Goal: Task Accomplishment & Management: Manage account settings

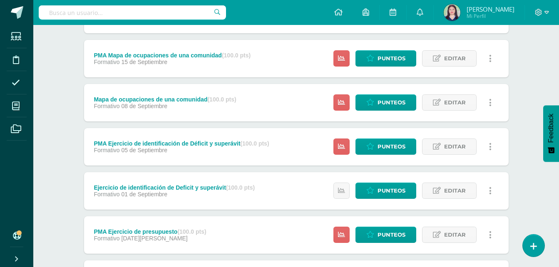
scroll to position [231, 0]
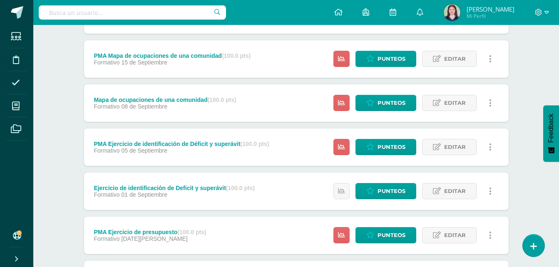
click at [274, 104] on div "Mapa de ocupaciones de una comunidad (100.0 pts) Formativo [DATE] Estatus de Ac…" at bounding box center [296, 103] width 425 height 37
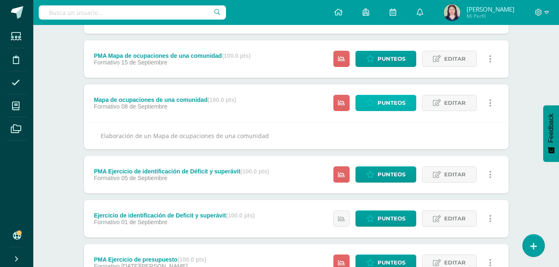
click at [386, 100] on span "Punteos" at bounding box center [392, 102] width 28 height 15
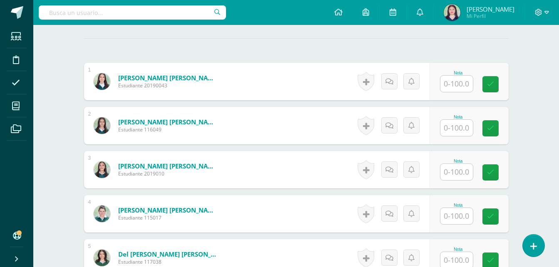
scroll to position [468, 0]
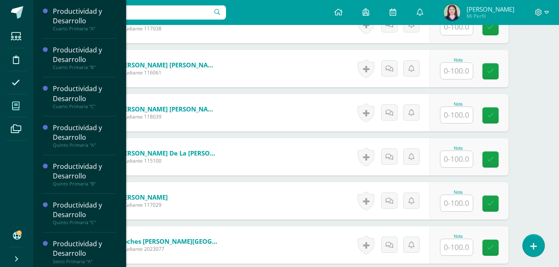
click at [12, 105] on icon at bounding box center [15, 106] width 7 height 8
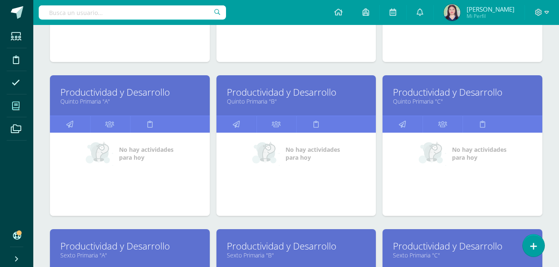
scroll to position [467, 0]
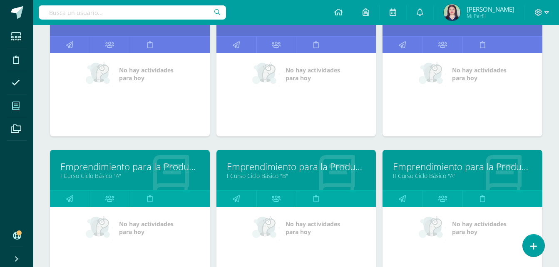
click at [141, 177] on link "I Curso Ciclo Básico "A"" at bounding box center [129, 176] width 139 height 8
click at [131, 169] on link "Emprendimiento para la Productividad" at bounding box center [129, 166] width 139 height 13
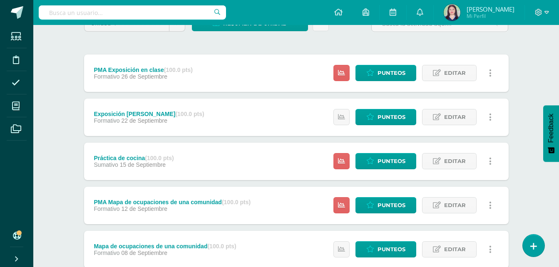
scroll to position [97, 0]
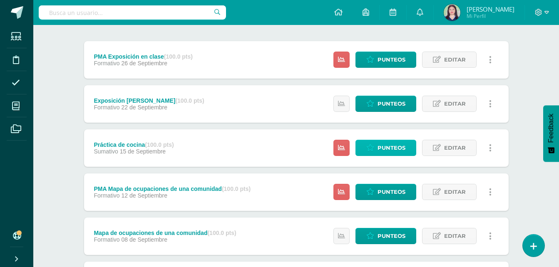
click at [385, 146] on span "Punteos" at bounding box center [392, 147] width 28 height 15
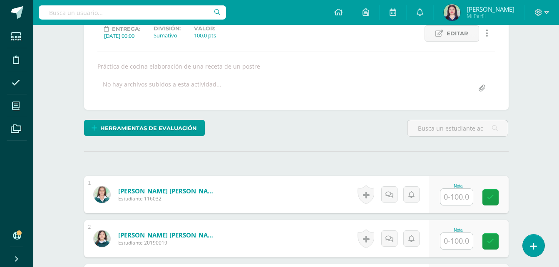
scroll to position [122, 0]
click at [468, 199] on input "text" at bounding box center [457, 197] width 32 height 16
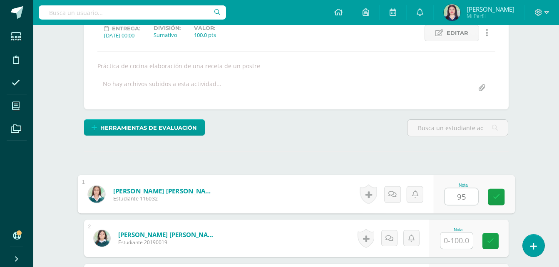
type input "95"
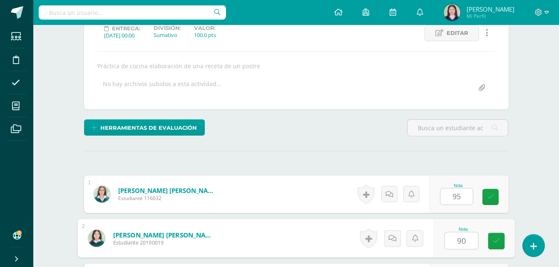
type input "90"
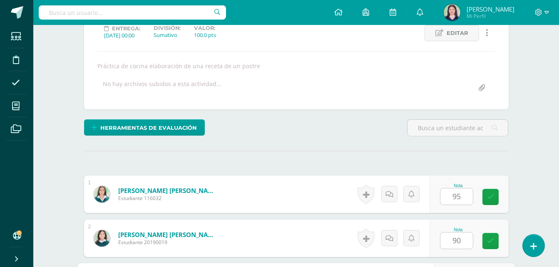
scroll to position [273, 0]
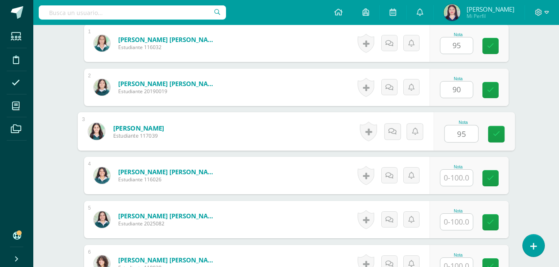
type input "95"
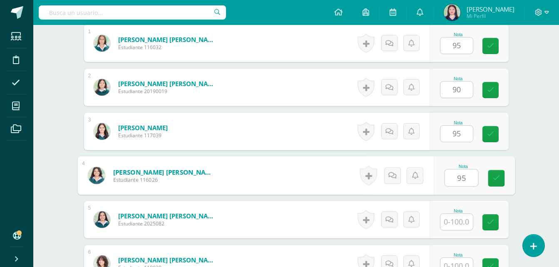
type input "95"
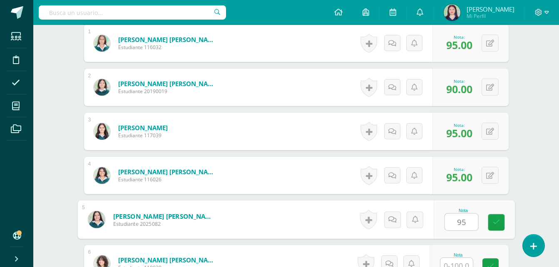
type input "95"
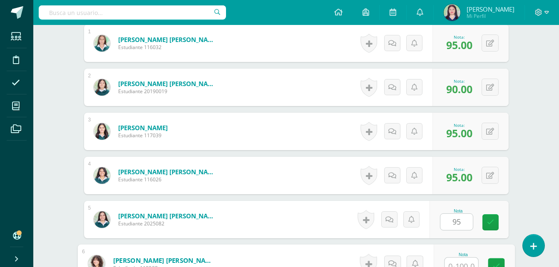
scroll to position [280, 0]
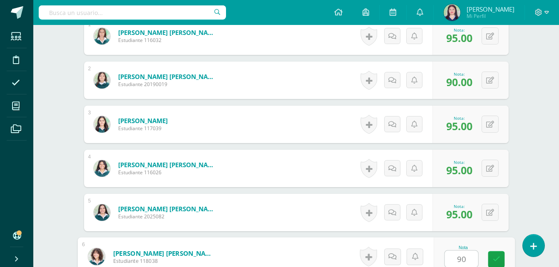
type input "90"
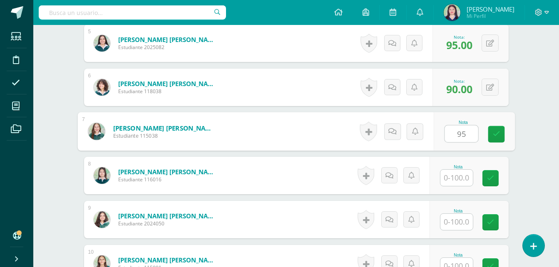
type input "95"
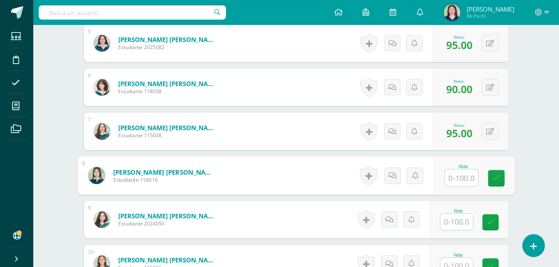
type input "0"
type input "95"
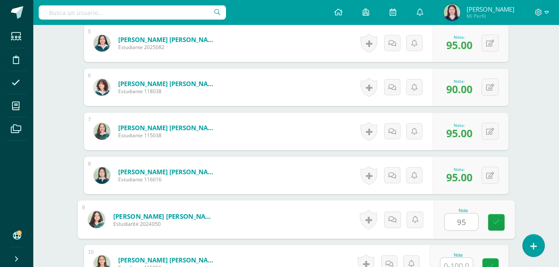
type input "95"
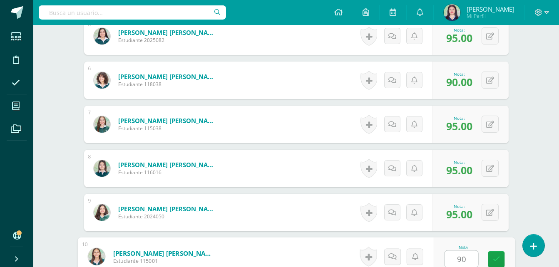
type input "90"
click at [495, 256] on icon at bounding box center [496, 259] width 7 height 7
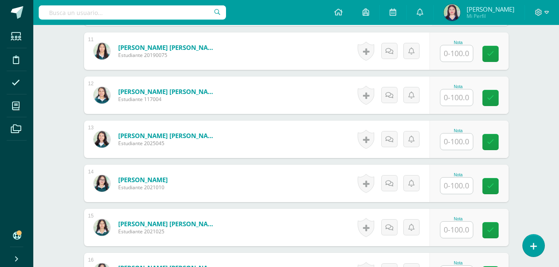
scroll to position [712, 0]
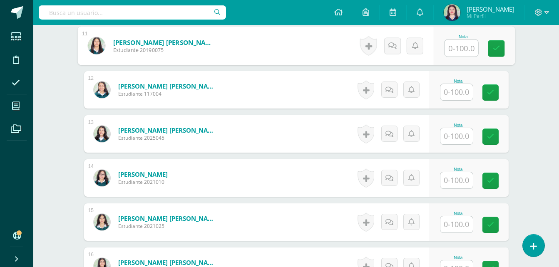
click at [442, 56] on div "Nota" at bounding box center [474, 46] width 81 height 39
type input "95"
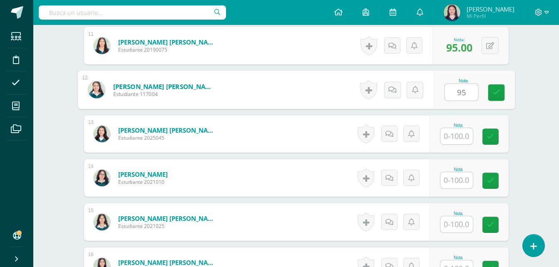
type input "95"
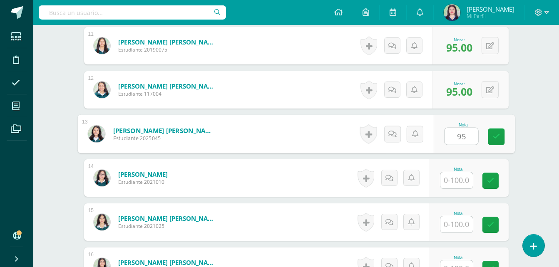
type input "95"
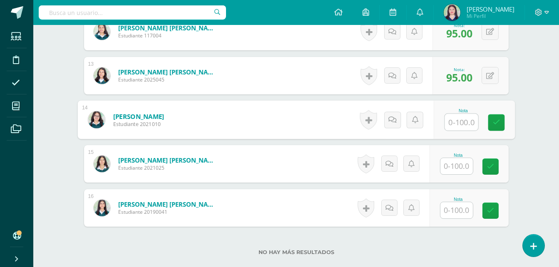
scroll to position [772, 0]
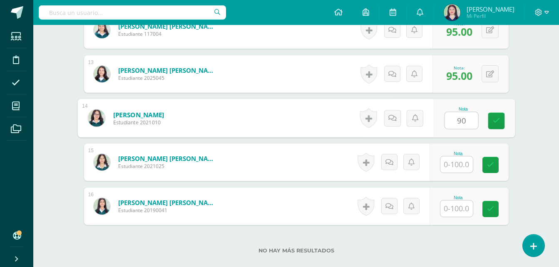
type input "90"
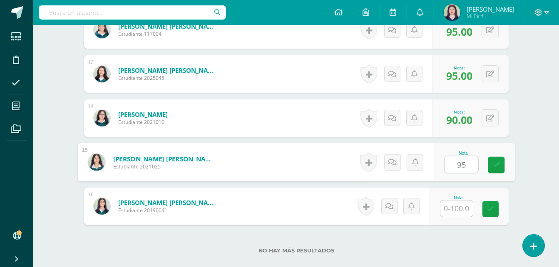
type input "95"
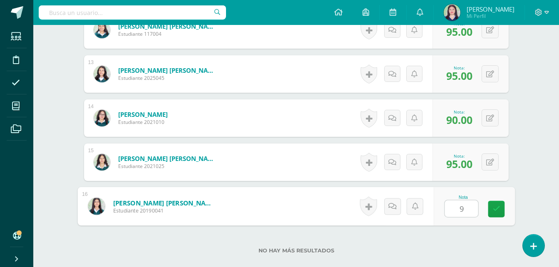
type input "95"
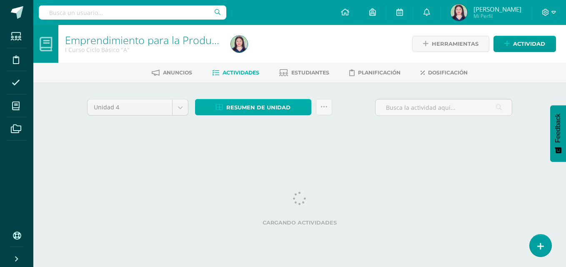
click at [248, 113] on span "Resumen de unidad" at bounding box center [258, 107] width 64 height 15
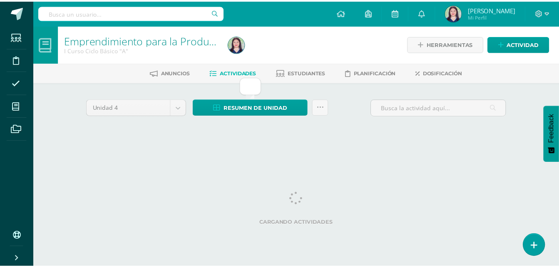
scroll to position [0, 3]
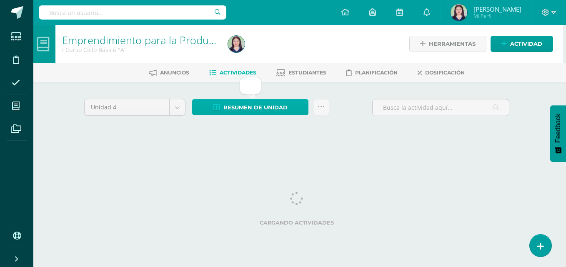
click at [235, 103] on span "Resumen de unidad" at bounding box center [255, 107] width 64 height 15
click at [382, 148] on div "Unidad 4 Unidad 1 Unidad 2 Unidad 3 Unidad 4 Resumen de unidad Subir actividade…" at bounding box center [296, 118] width 458 height 73
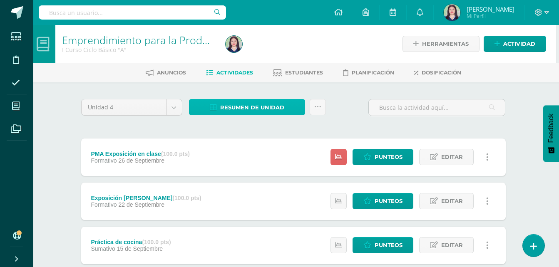
click at [232, 101] on span "Resumen de unidad" at bounding box center [252, 107] width 64 height 15
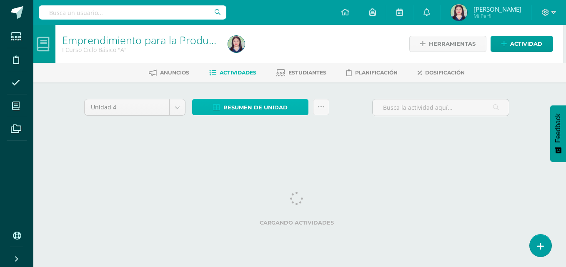
click at [254, 108] on span "Resumen de unidad" at bounding box center [255, 107] width 64 height 15
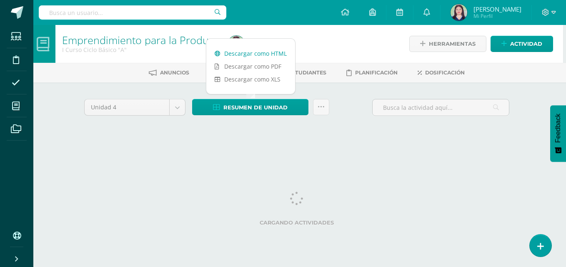
click at [247, 55] on link "Descargar como HTML" at bounding box center [250, 53] width 89 height 13
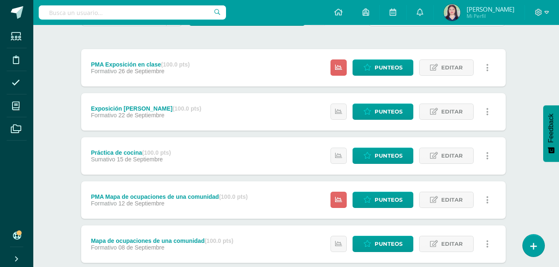
scroll to position [0, 3]
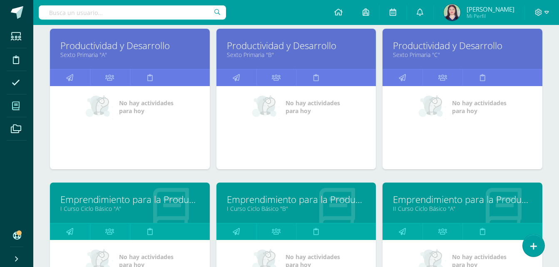
scroll to position [448, 0]
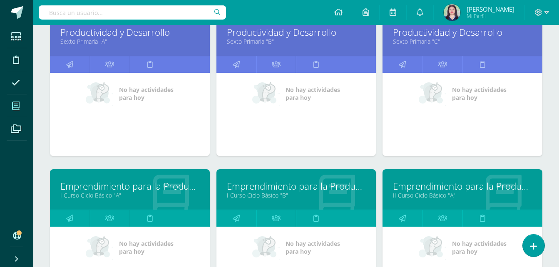
click at [143, 187] on link "Emprendimiento para la Productividad" at bounding box center [129, 186] width 139 height 13
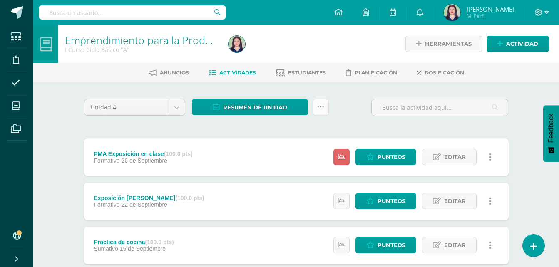
click at [322, 111] on link at bounding box center [321, 107] width 16 height 16
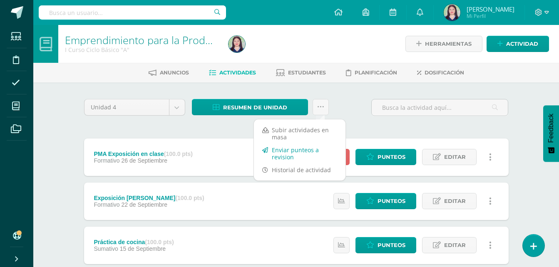
click at [313, 151] on link "Enviar punteos a revision" at bounding box center [300, 154] width 92 height 20
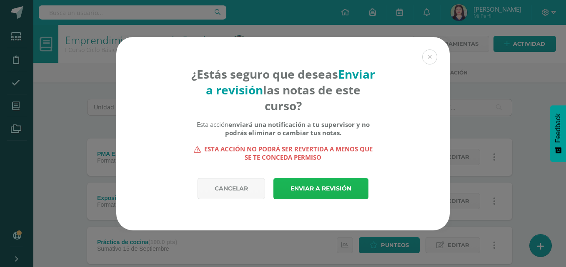
click at [297, 183] on link "Enviar a revisión" at bounding box center [320, 188] width 95 height 21
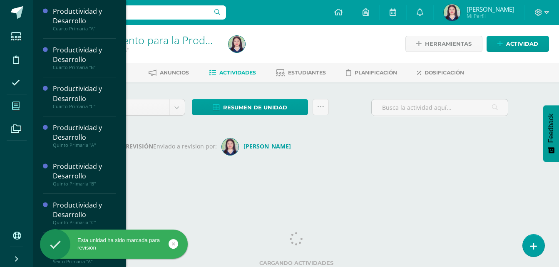
click at [17, 102] on icon at bounding box center [15, 106] width 7 height 8
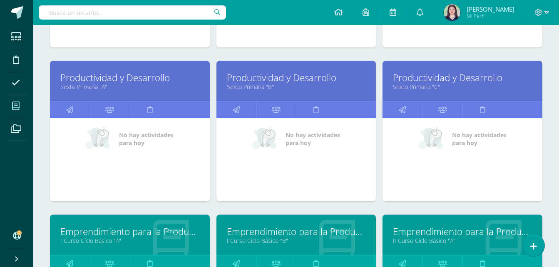
scroll to position [636, 0]
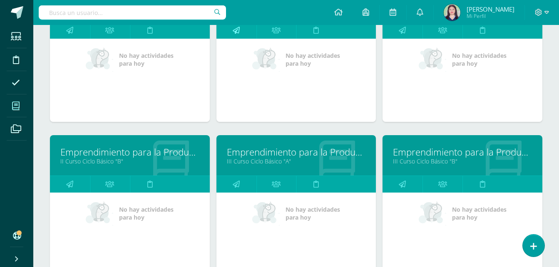
click at [241, 31] on link at bounding box center [237, 30] width 40 height 17
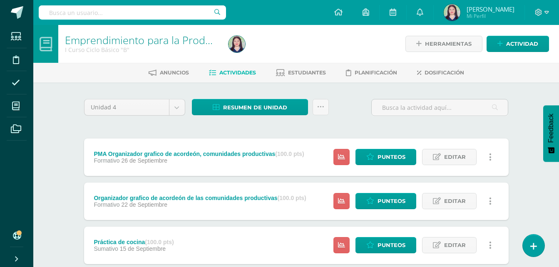
scroll to position [234, 0]
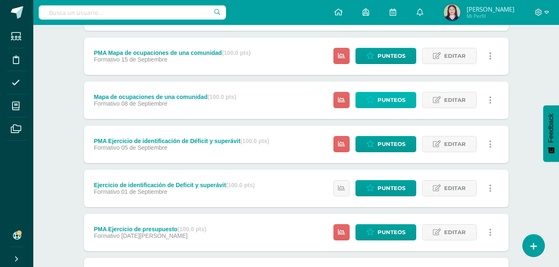
click at [399, 102] on span "Punteos" at bounding box center [392, 99] width 28 height 15
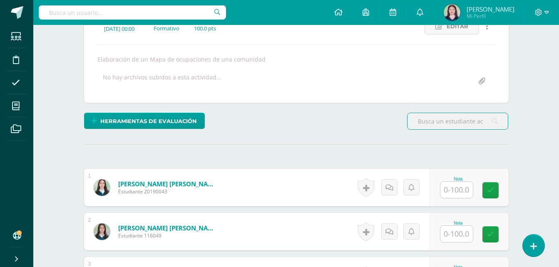
scroll to position [131, 0]
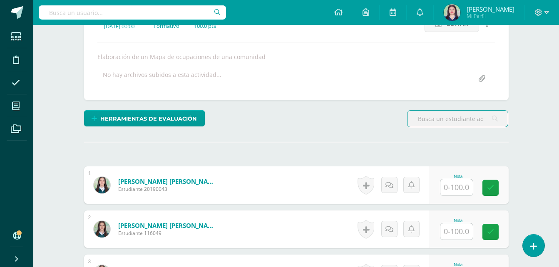
click at [457, 187] on input "text" at bounding box center [457, 187] width 32 height 16
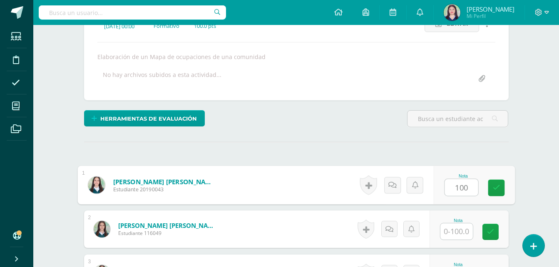
type input "100"
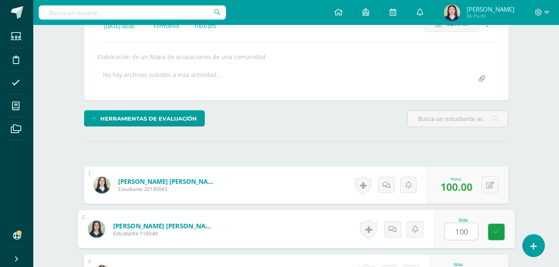
type input "100"
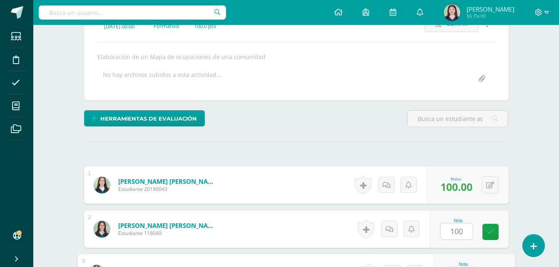
scroll to position [273, 0]
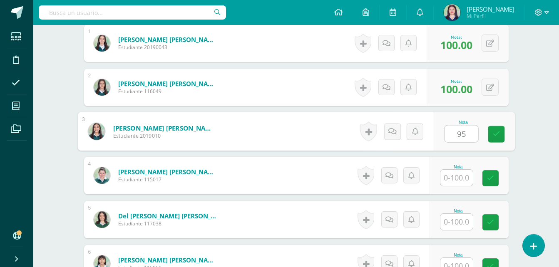
type input "95"
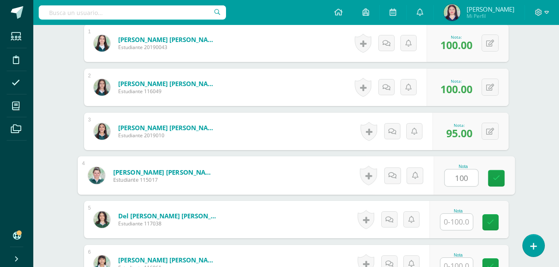
type input "100"
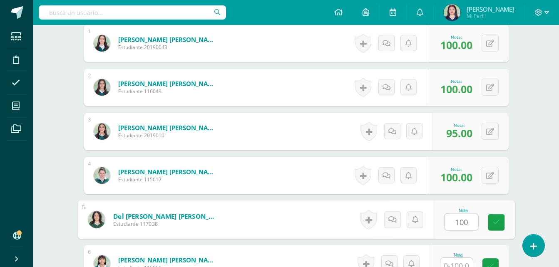
type input "100"
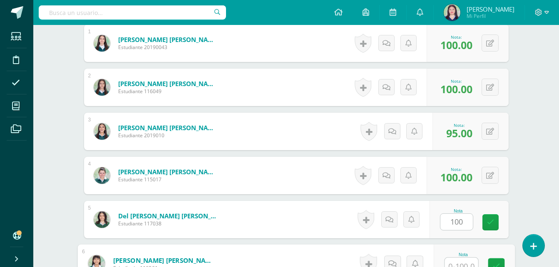
scroll to position [280, 0]
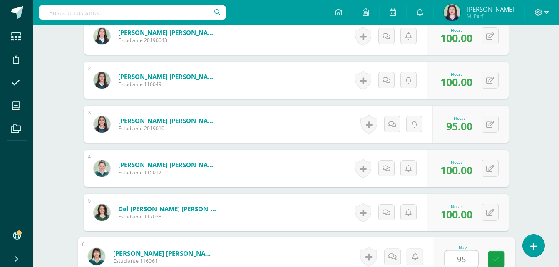
type input "95"
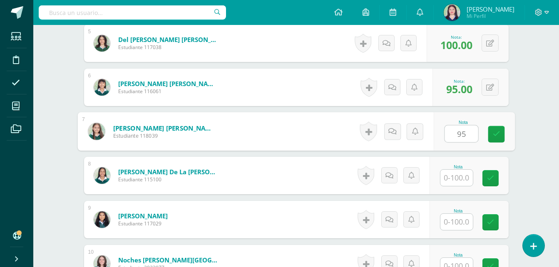
type input "95"
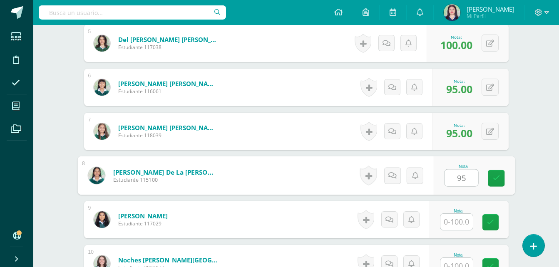
type input "95"
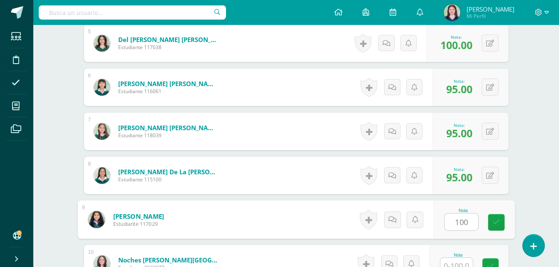
type input "100"
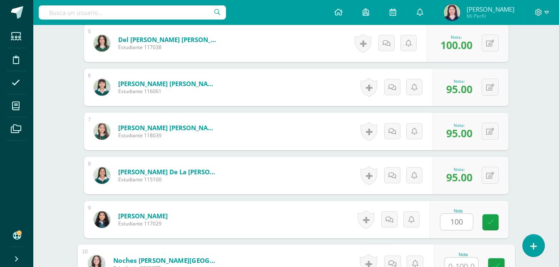
scroll to position [456, 0]
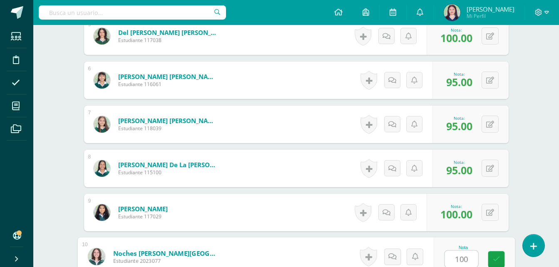
type input "100"
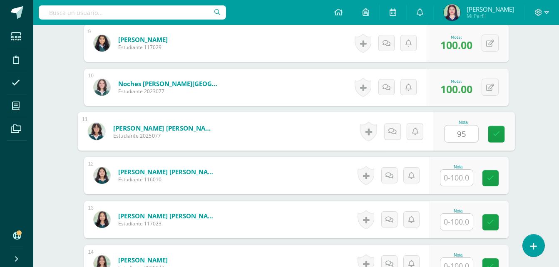
type input "95"
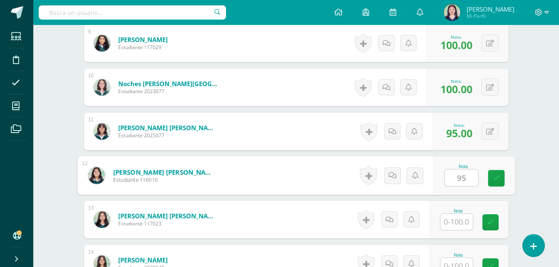
type input "95"
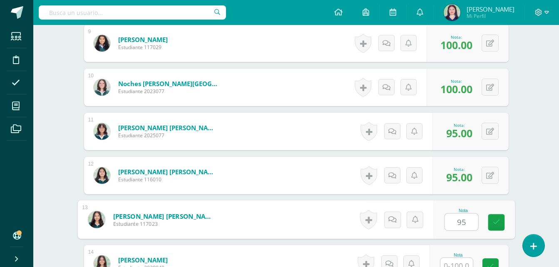
type input "95"
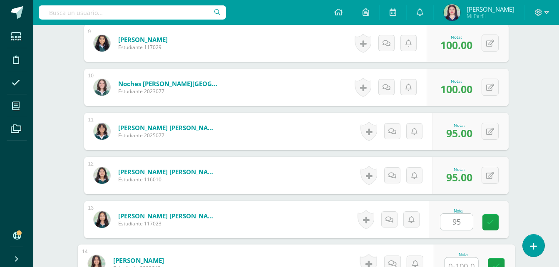
scroll to position [633, 0]
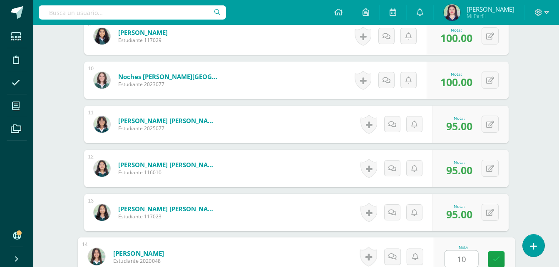
type input "100"
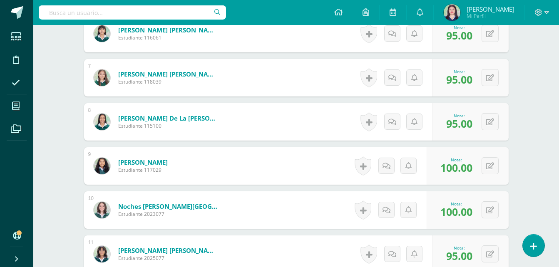
scroll to position [269, 0]
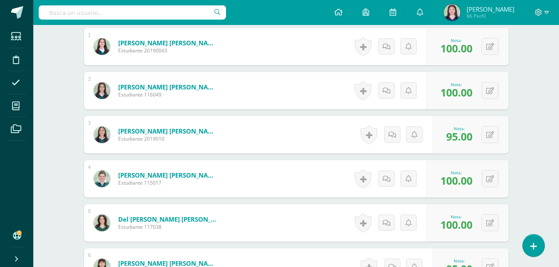
drag, startPoint x: 558, startPoint y: 57, endPoint x: 565, endPoint y: 51, distance: 9.2
click at [559, 51] on html "Estudiantes Disciplina Asistencia Mis cursos Archivos Soporte Ayuda Reportar un…" at bounding box center [279, 233] width 559 height 1004
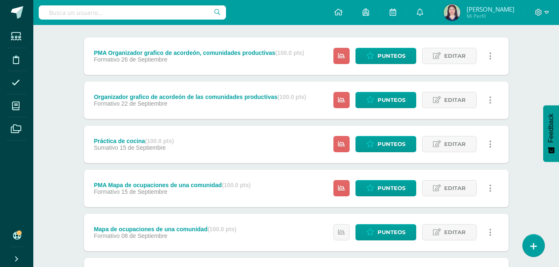
scroll to position [100, 0]
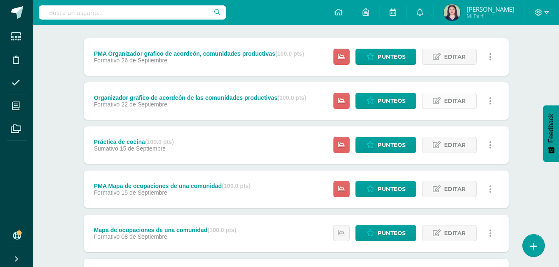
click at [452, 106] on span "Editar" at bounding box center [455, 100] width 22 height 15
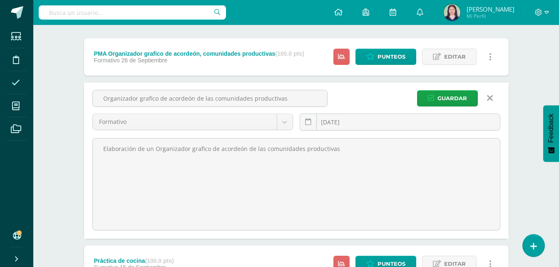
drag, startPoint x: 307, startPoint y: 90, endPoint x: 22, endPoint y: 90, distance: 284.4
click at [22, 90] on body "Estudiantes Disciplina Asistencia Mis cursos Archivos Soporte Ayuda Reportar un…" at bounding box center [279, 252] width 559 height 704
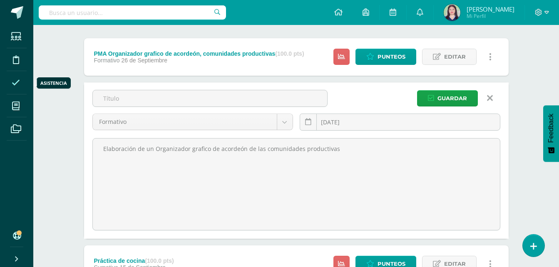
paste input "Exposición [PERSON_NAME]"
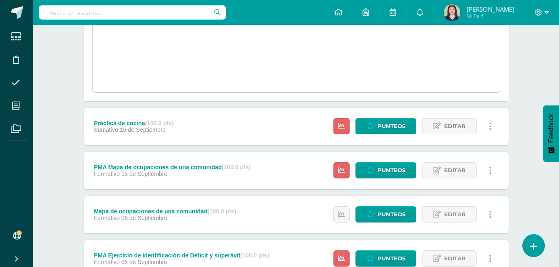
scroll to position [236, 0]
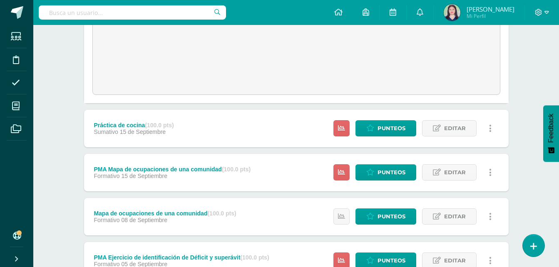
type input "Exposición [PERSON_NAME]"
drag, startPoint x: 106, startPoint y: 167, endPoint x: 223, endPoint y: 171, distance: 117.1
click at [223, 171] on div "PMA Mapa de ocupaciones de una comunidad (100.0 pts)" at bounding box center [172, 169] width 157 height 7
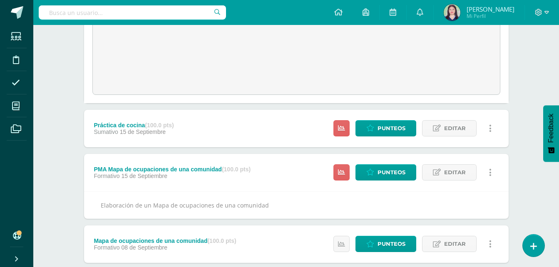
copy div "Mapa de ocupaciones de una comunidad"
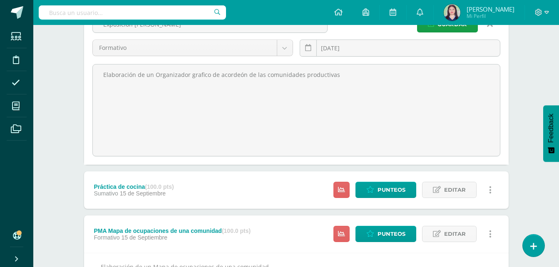
scroll to position [170, 0]
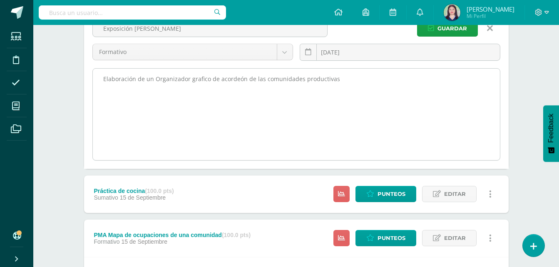
click at [361, 81] on textarea "Elaboración de un Organizador grafico de acordeón de las comunidades productivas" at bounding box center [296, 115] width 407 height 92
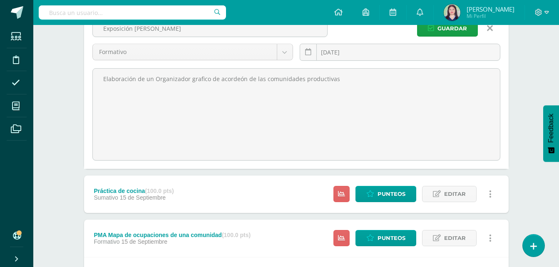
drag, startPoint x: 334, startPoint y: 84, endPoint x: -2, endPoint y: 68, distance: 335.6
click at [0, 68] on html "Estudiantes Disciplina Asistencia Mis cursos Archivos Soporte Ayuda Reportar un…" at bounding box center [279, 195] width 559 height 731
paste textarea "Mapa de ocupaciones de una comunidad"
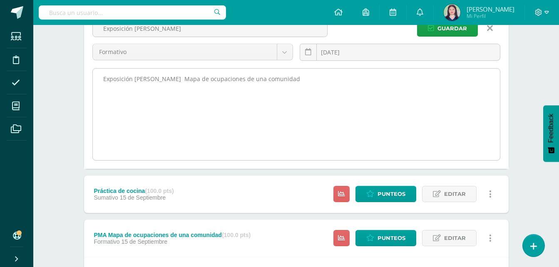
click at [187, 76] on textarea "Elaboración de un Organizador grafico de acordeón de las comunidades productivas" at bounding box center [296, 115] width 407 height 92
click at [277, 87] on textarea "Elaboración de un Organizador grafico de acordeón de las comunidades productivas" at bounding box center [296, 115] width 407 height 92
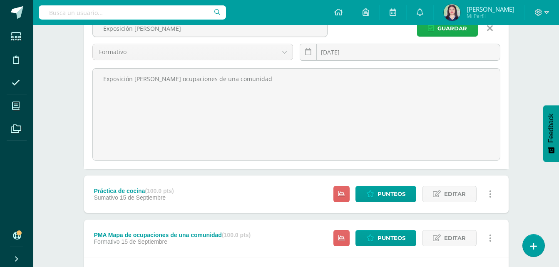
type textarea "Exposición [PERSON_NAME] ocupaciones de una comunidad"
click at [457, 31] on span "Guardar" at bounding box center [453, 28] width 30 height 15
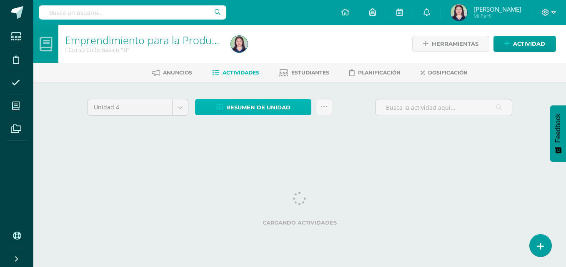
click at [301, 101] on link "Resumen de unidad" at bounding box center [253, 107] width 116 height 16
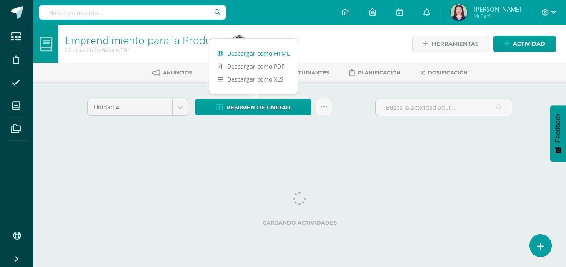
click at [277, 51] on link "Descargar como HTML" at bounding box center [253, 53] width 89 height 13
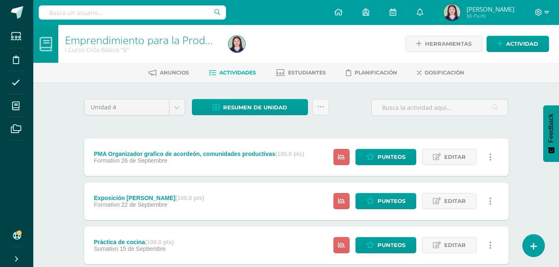
click at [462, 157] on span "Editar" at bounding box center [455, 157] width 22 height 15
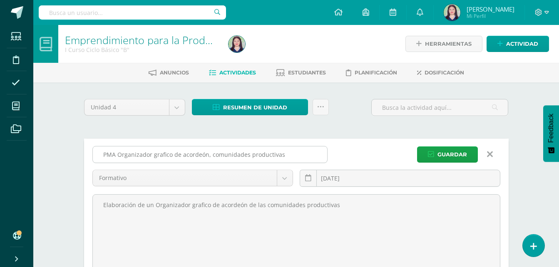
drag, startPoint x: 279, startPoint y: 153, endPoint x: 117, endPoint y: 160, distance: 162.2
click at [117, 160] on input "PMA Organizador grafico de acordeón, comunidades productivas" at bounding box center [210, 155] width 234 height 16
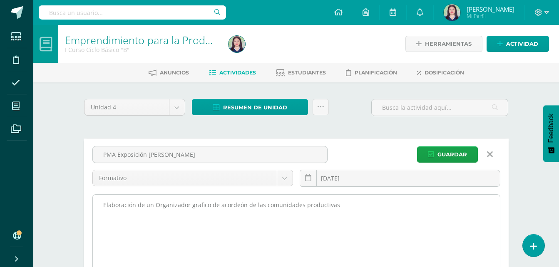
type input "PMA Exposición [PERSON_NAME]"
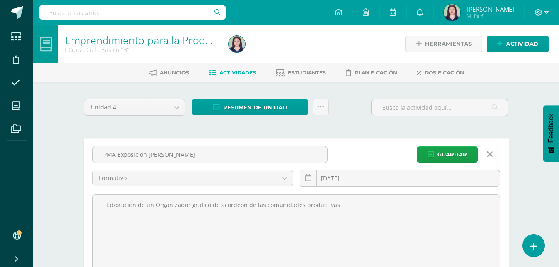
drag, startPoint x: 339, startPoint y: 205, endPoint x: 87, endPoint y: 230, distance: 252.8
click at [87, 230] on div "PMA Exposición [PERSON_NAME] Formativo Formativo [GEOGRAPHIC_DATA] [DATE] Septe…" at bounding box center [296, 217] width 425 height 157
drag, startPoint x: 174, startPoint y: 158, endPoint x: 116, endPoint y: 161, distance: 58.4
click at [116, 161] on input "PMA Exposición [PERSON_NAME]" at bounding box center [210, 155] width 234 height 16
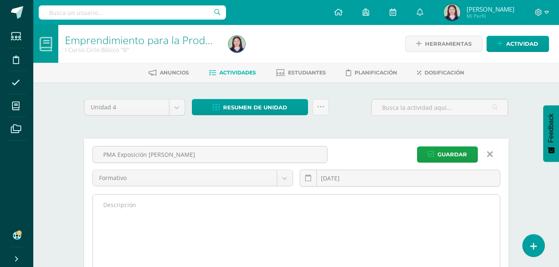
click at [182, 196] on textarea "Elaboración de un Organizador grafico de acordeón de las comunidades productivas" at bounding box center [296, 241] width 407 height 92
paste textarea "Exposición [PERSON_NAME]"
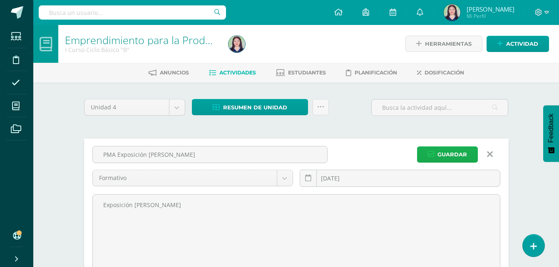
type textarea "Exposición [PERSON_NAME]"
click at [450, 157] on span "Guardar" at bounding box center [453, 154] width 30 height 15
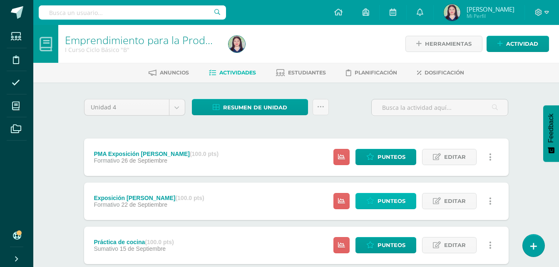
click at [367, 196] on link "Punteos" at bounding box center [386, 201] width 61 height 16
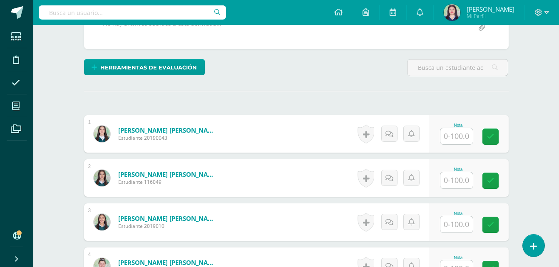
scroll to position [184, 0]
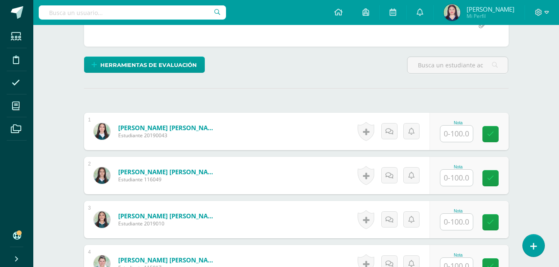
click at [465, 132] on input "text" at bounding box center [457, 134] width 32 height 16
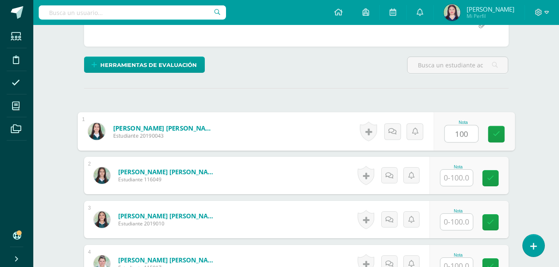
type input "100"
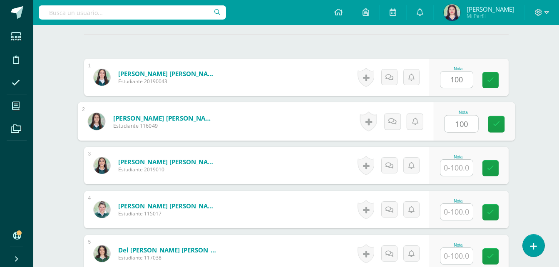
scroll to position [241, 0]
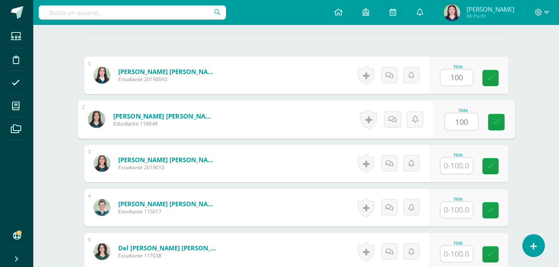
type input "100"
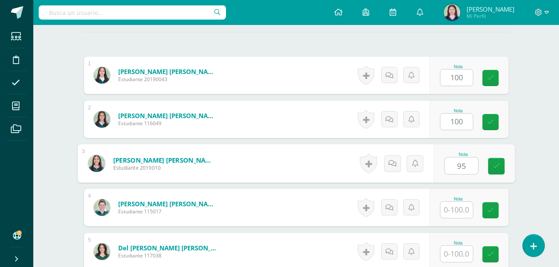
type input "95"
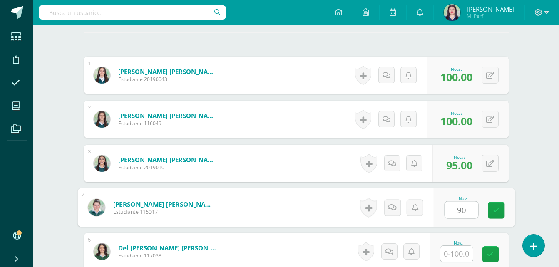
type input "90"
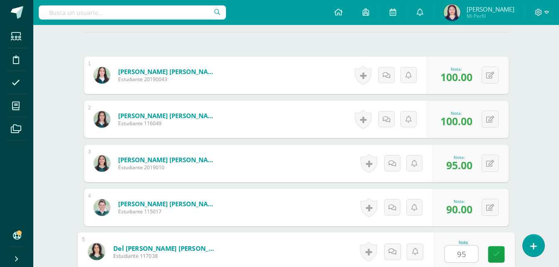
type input "95"
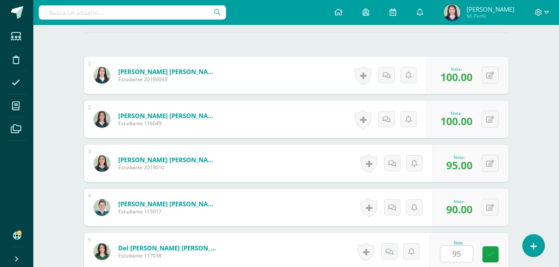
scroll to position [405, 0]
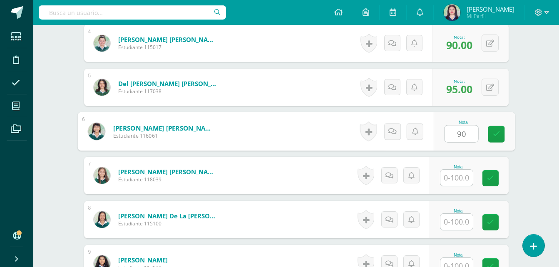
type input "90"
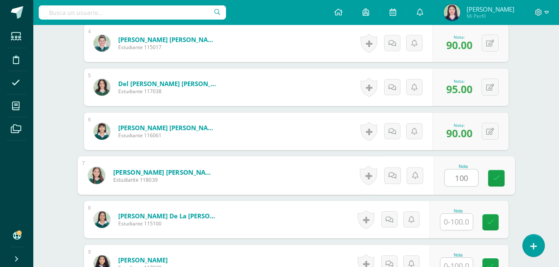
type input "100"
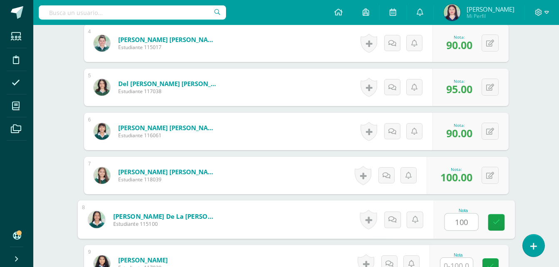
type input "100"
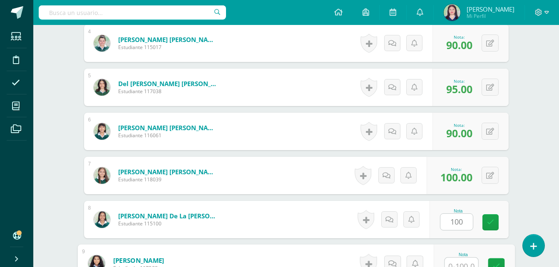
scroll to position [412, 0]
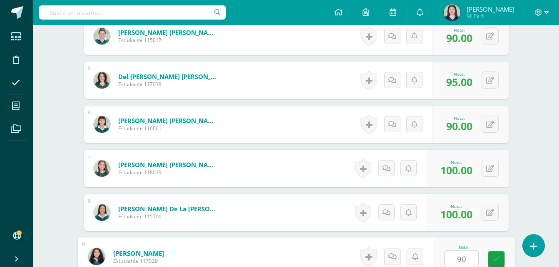
type input "90"
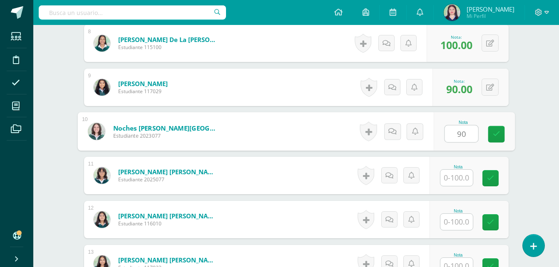
type input "90"
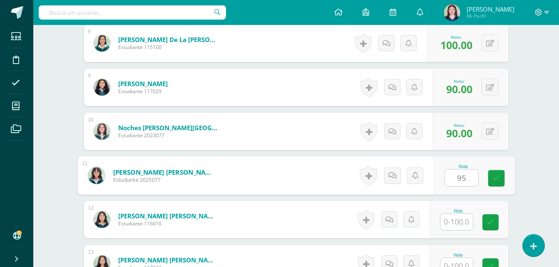
type input "95"
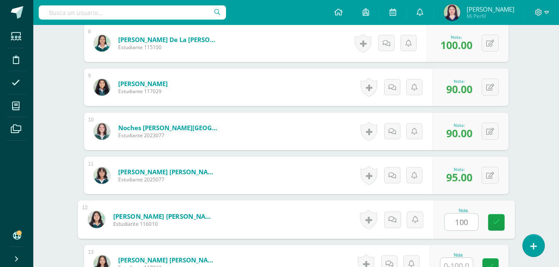
type input "100"
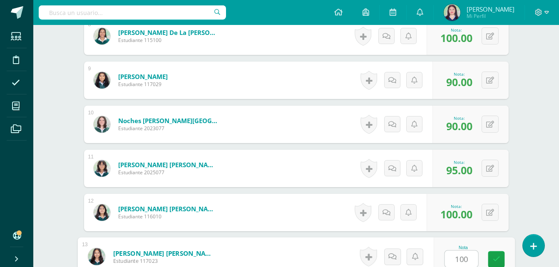
type input "100"
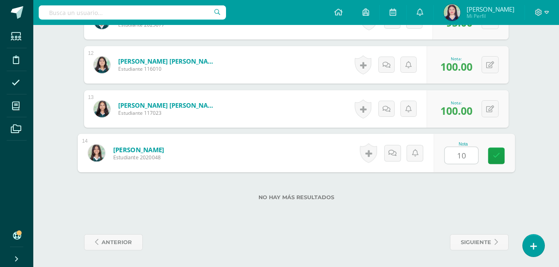
type input "100"
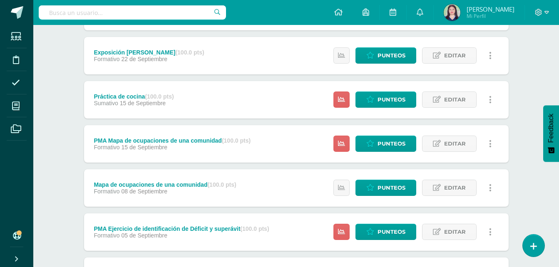
scroll to position [134, 0]
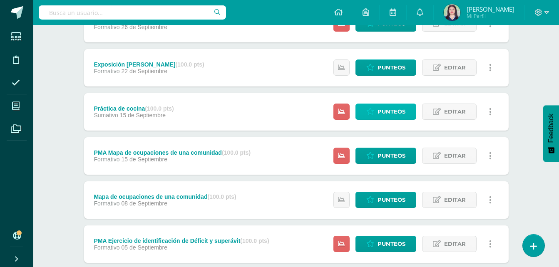
click at [366, 114] on link "Punteos" at bounding box center [386, 112] width 61 height 16
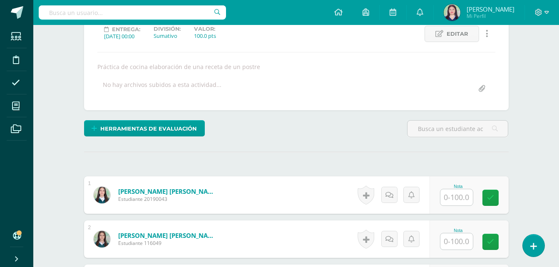
scroll to position [121, 0]
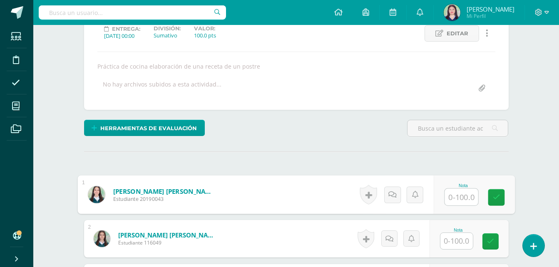
click at [467, 204] on input "text" at bounding box center [461, 197] width 33 height 17
type input "100"
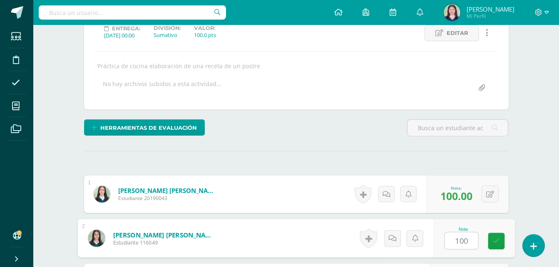
type input "100"
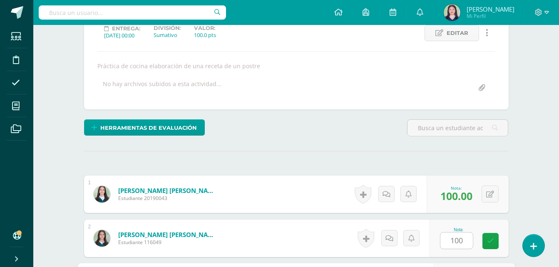
scroll to position [273, 0]
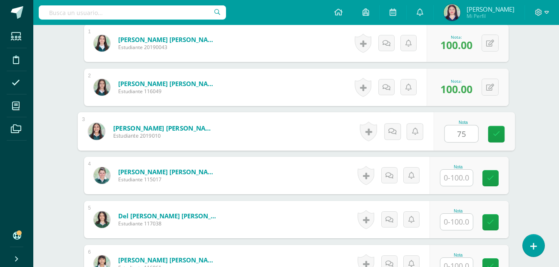
type input "75"
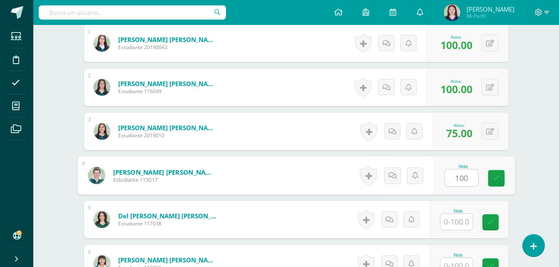
type input "100"
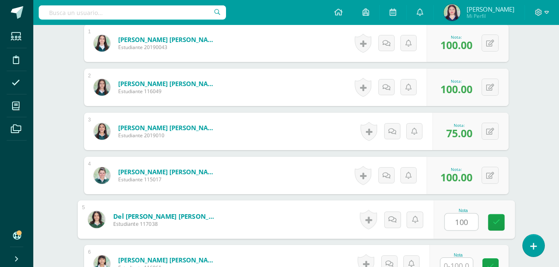
type input "100"
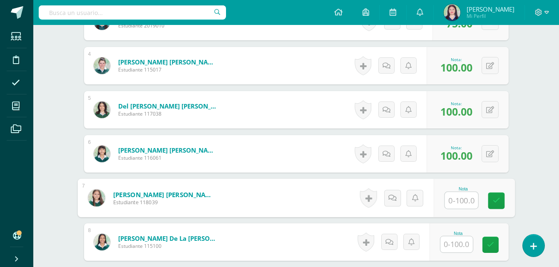
scroll to position [381, 0]
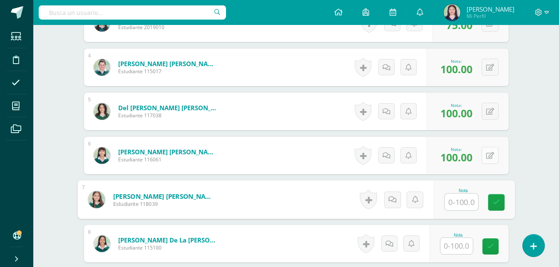
click at [485, 158] on button at bounding box center [490, 155] width 17 height 17
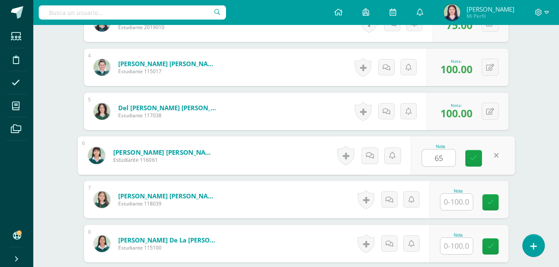
type input "65"
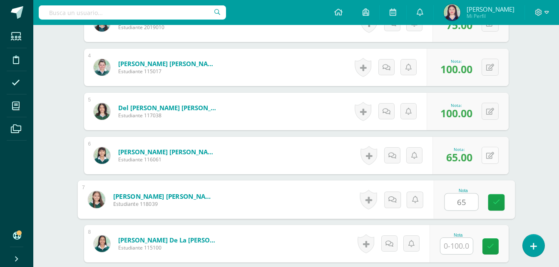
type input "65"
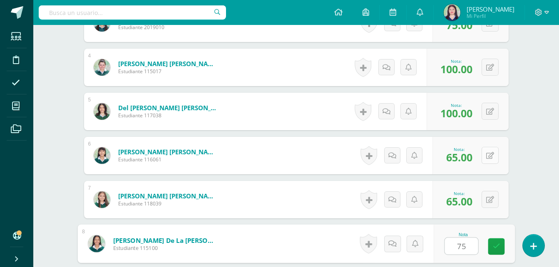
type input "75"
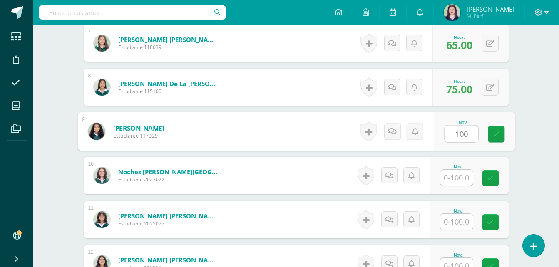
type input "100"
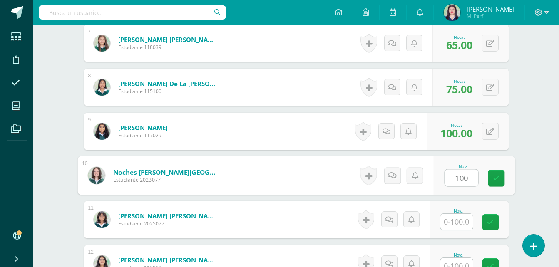
type input "100"
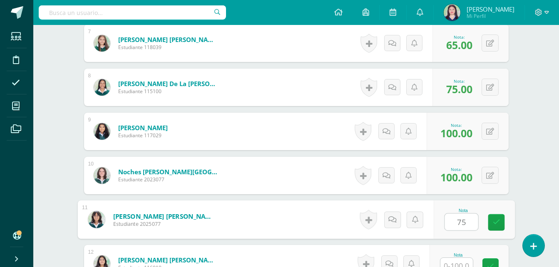
type input "75"
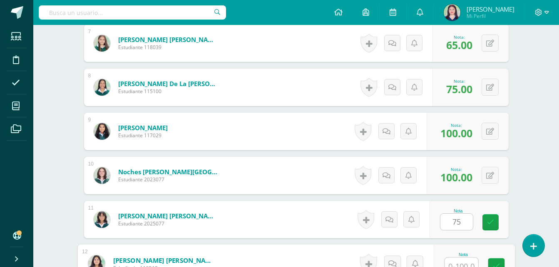
scroll to position [545, 0]
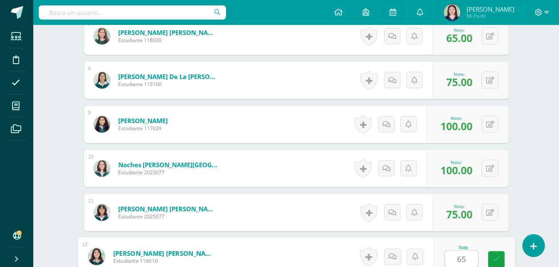
type input "65"
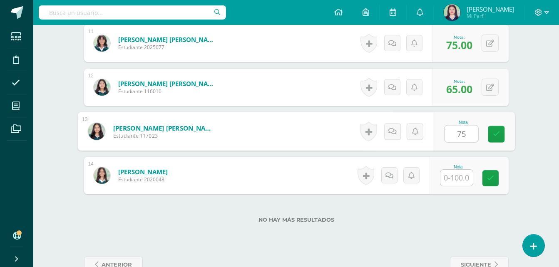
type input "75"
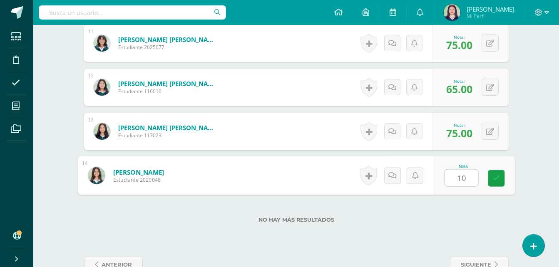
type input "100"
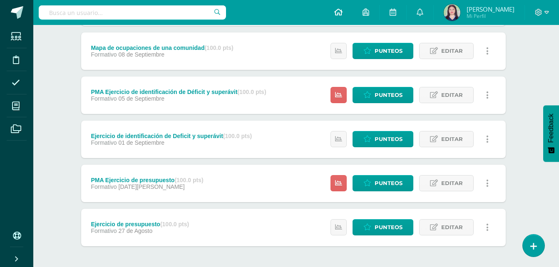
scroll to position [317, 3]
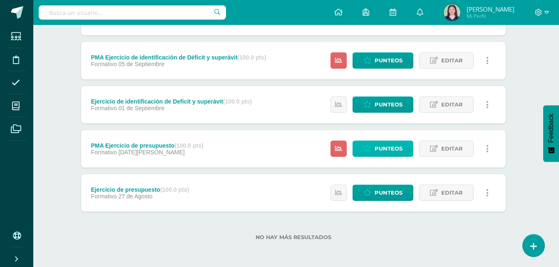
click at [385, 152] on span "Punteos" at bounding box center [389, 148] width 28 height 15
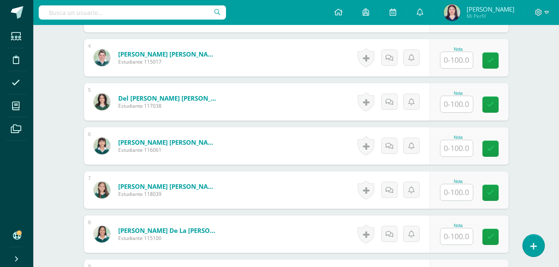
scroll to position [391, 0]
click at [461, 193] on input "text" at bounding box center [457, 192] width 32 height 16
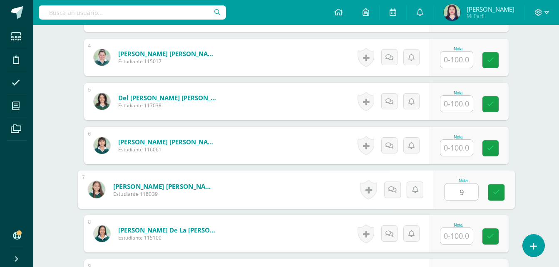
type input "95"
click at [492, 194] on link at bounding box center [496, 192] width 17 height 17
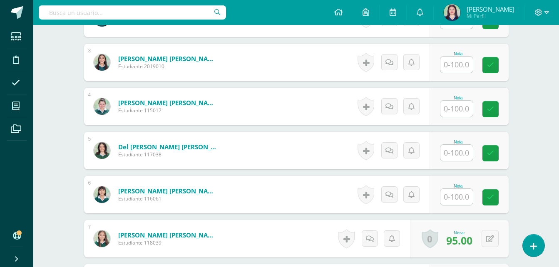
scroll to position [349, 0]
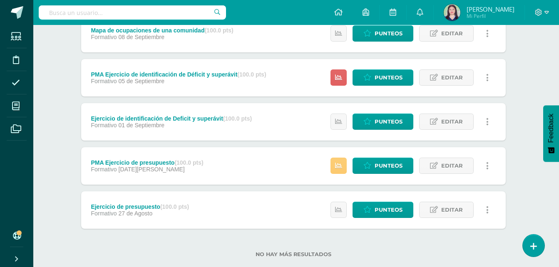
scroll to position [292, 3]
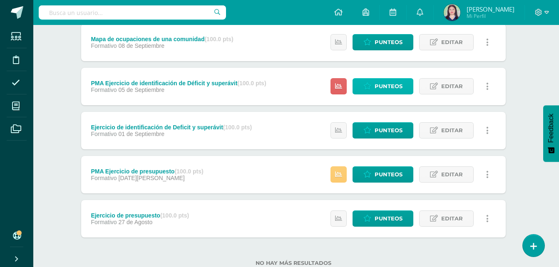
click at [380, 88] on span "Punteos" at bounding box center [389, 86] width 28 height 15
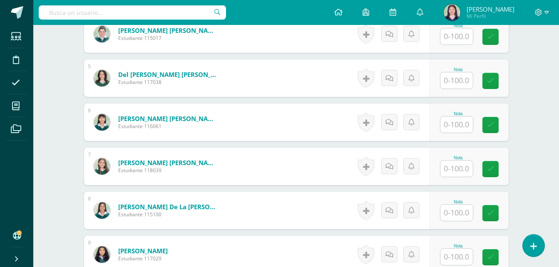
scroll to position [415, 0]
click at [460, 173] on input "text" at bounding box center [457, 168] width 32 height 16
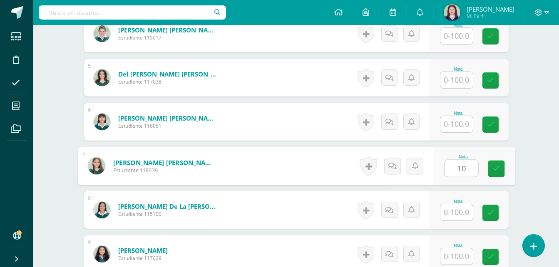
type input "100"
click at [496, 171] on icon at bounding box center [496, 168] width 7 height 7
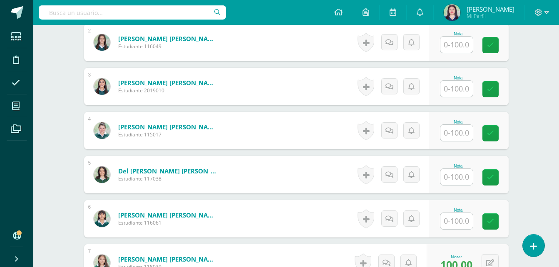
scroll to position [316, 0]
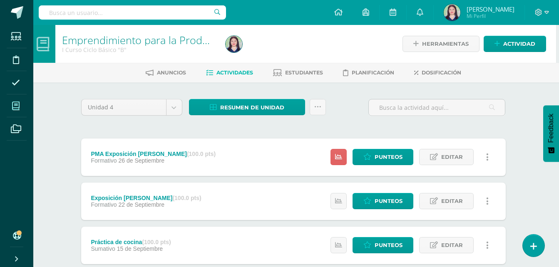
click at [14, 102] on icon at bounding box center [15, 106] width 7 height 8
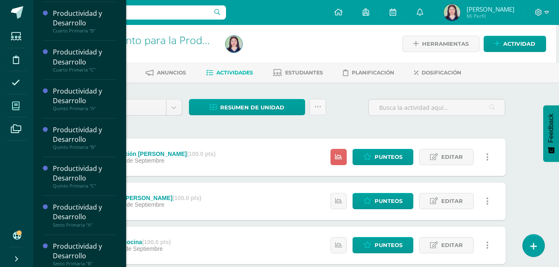
scroll to position [79, 0]
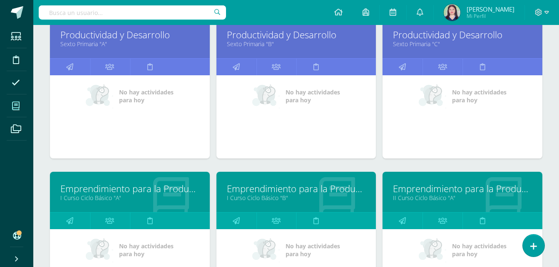
scroll to position [446, 0]
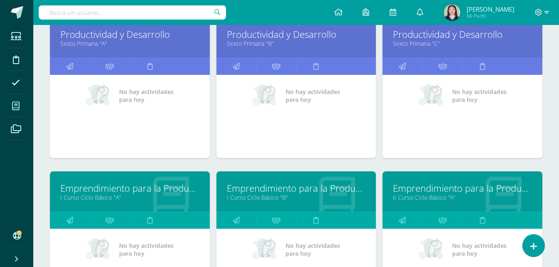
click at [164, 189] on link "Emprendimiento para la Productividad" at bounding box center [129, 188] width 139 height 13
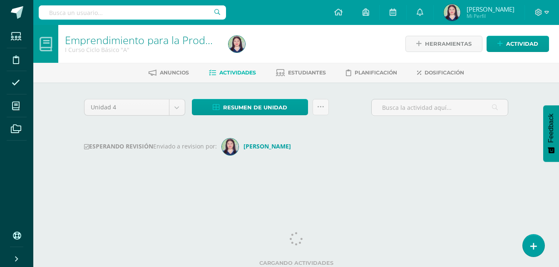
scroll to position [2, 0]
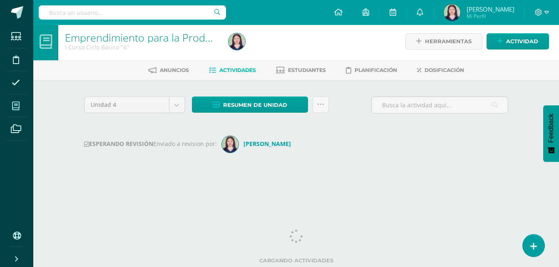
click at [13, 108] on icon at bounding box center [15, 106] width 7 height 8
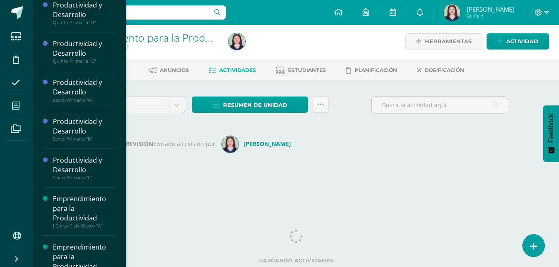
scroll to position [171, 0]
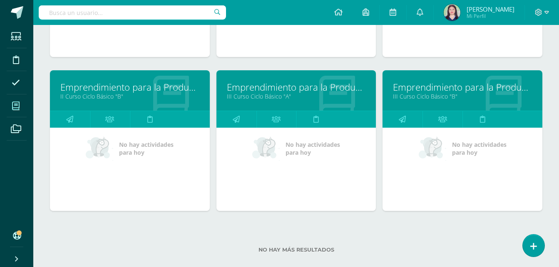
scroll to position [467, 0]
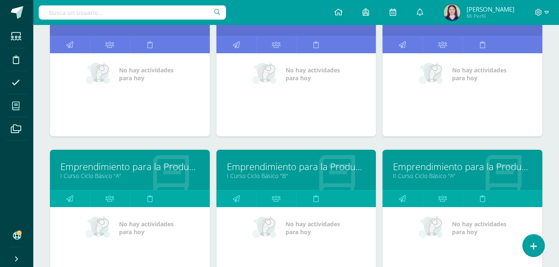
click at [268, 159] on div "Emprendimiento para la Productividad I Curso Ciclo Básico "B"" at bounding box center [297, 170] width 160 height 40
click at [269, 164] on link "Emprendimiento para la Productividad" at bounding box center [296, 166] width 139 height 13
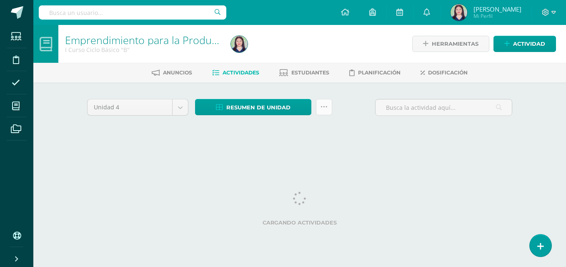
click at [321, 106] on icon at bounding box center [323, 107] width 7 height 7
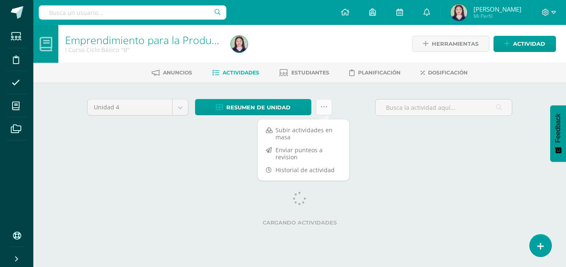
click at [321, 106] on icon at bounding box center [323, 107] width 7 height 7
click at [299, 153] on link "Enviar punteos a revision" at bounding box center [303, 154] width 92 height 20
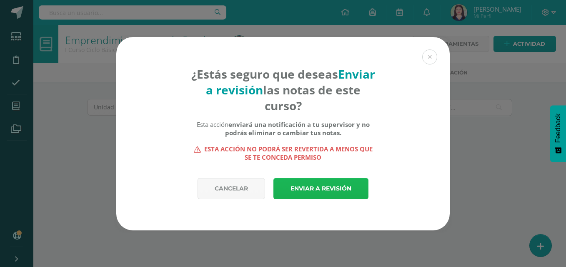
click at [306, 193] on link "Enviar a revisión" at bounding box center [320, 188] width 95 height 21
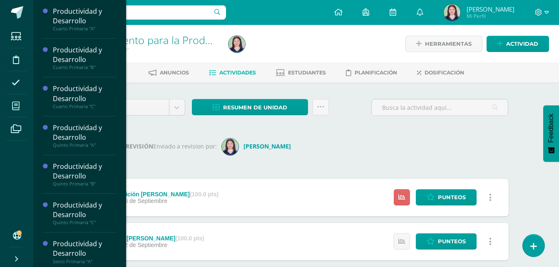
click at [18, 107] on icon at bounding box center [15, 106] width 7 height 8
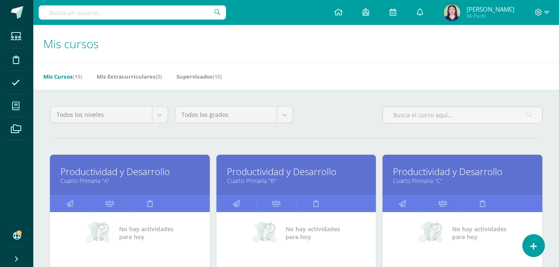
click at [17, 107] on icon at bounding box center [15, 106] width 7 height 8
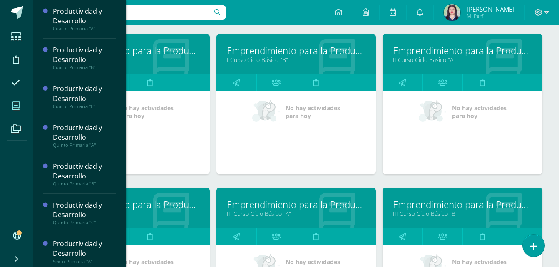
scroll to position [581, 0]
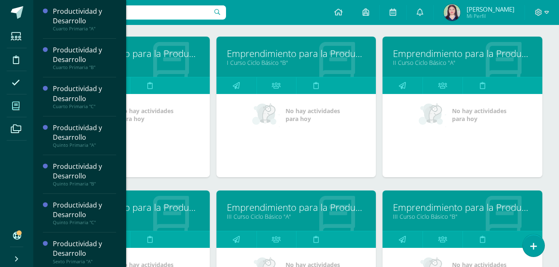
click at [432, 54] on link "Emprendimiento para la Productividad" at bounding box center [462, 53] width 139 height 13
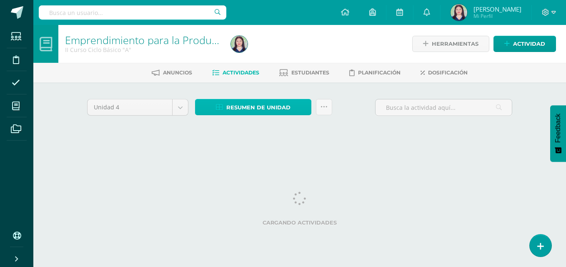
click at [259, 102] on span "Resumen de unidad" at bounding box center [258, 107] width 64 height 15
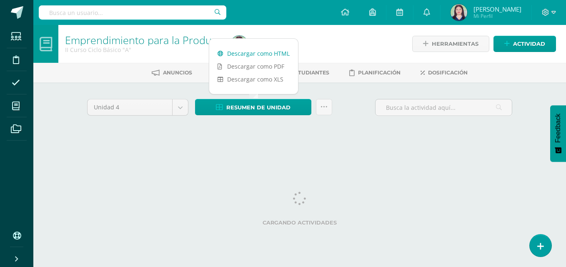
click at [232, 57] on link "Descargar como HTML" at bounding box center [253, 53] width 89 height 13
